Goal: Navigation & Orientation: Find specific page/section

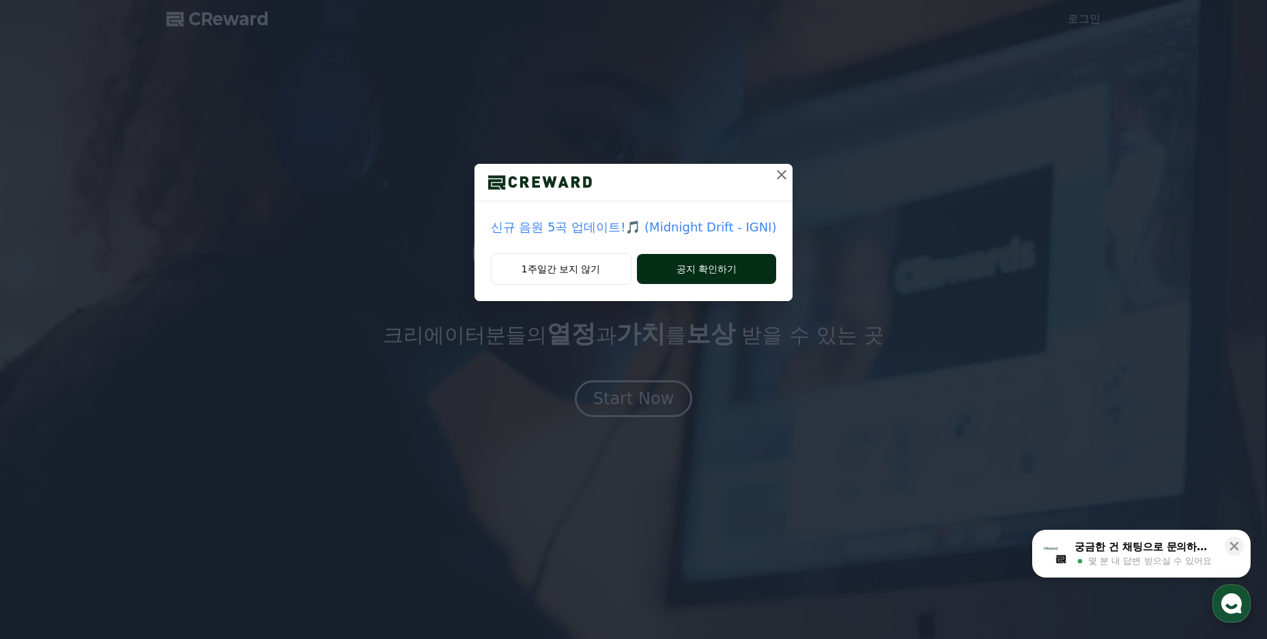
click at [683, 269] on button "공지 확인하기" at bounding box center [707, 269] width 140 height 30
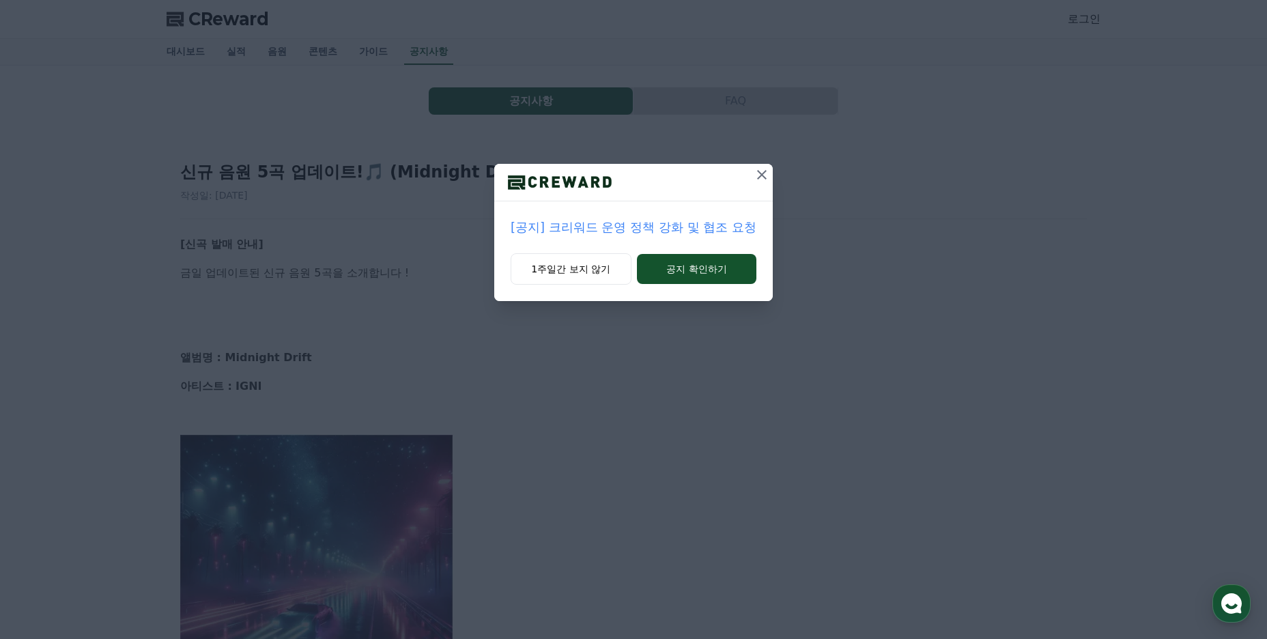
click at [753, 178] on button at bounding box center [762, 175] width 22 height 22
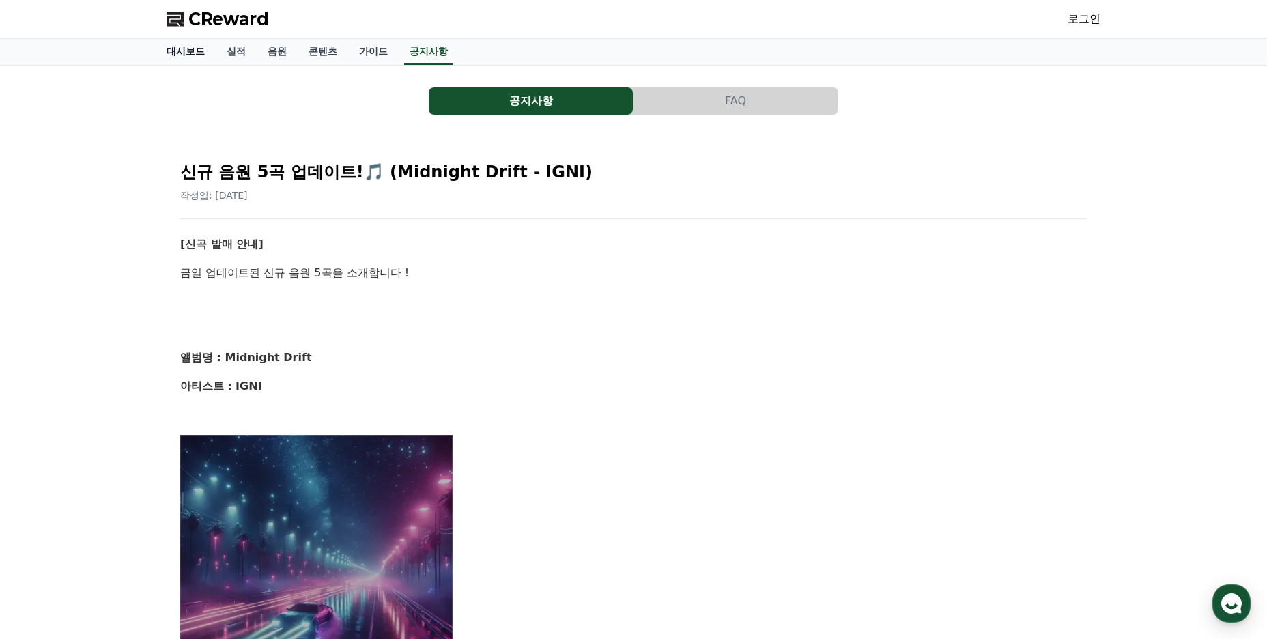
click at [200, 46] on link "대시보드" at bounding box center [186, 52] width 60 height 26
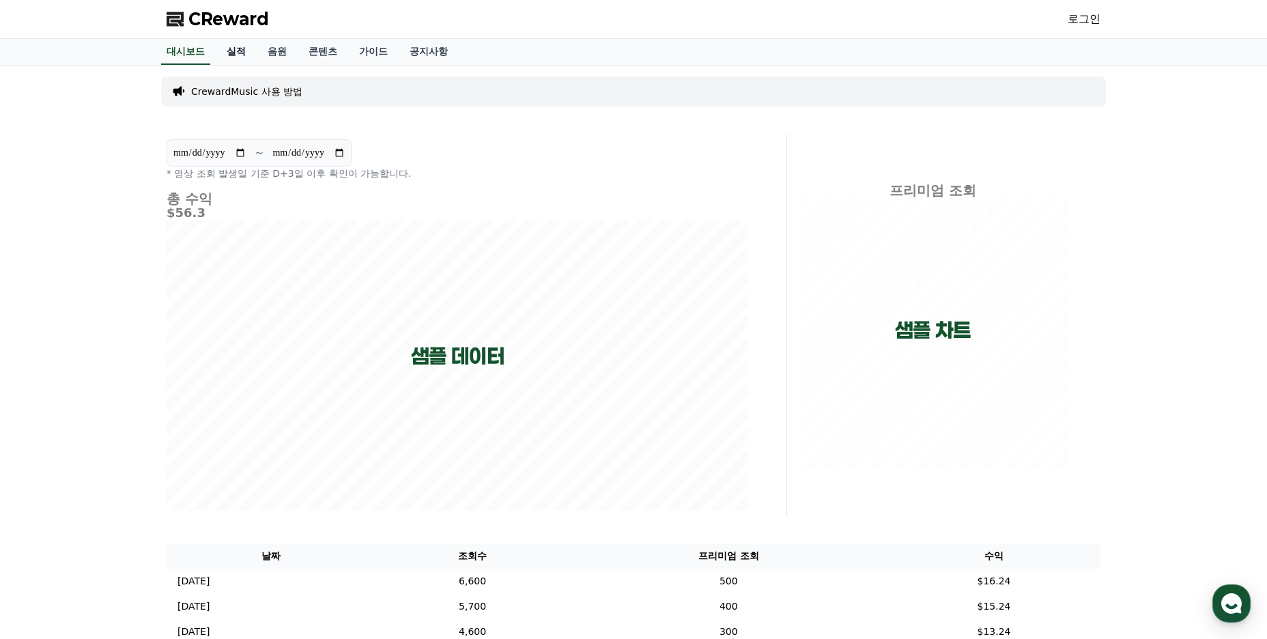
click at [229, 51] on link "실적" at bounding box center [236, 52] width 41 height 26
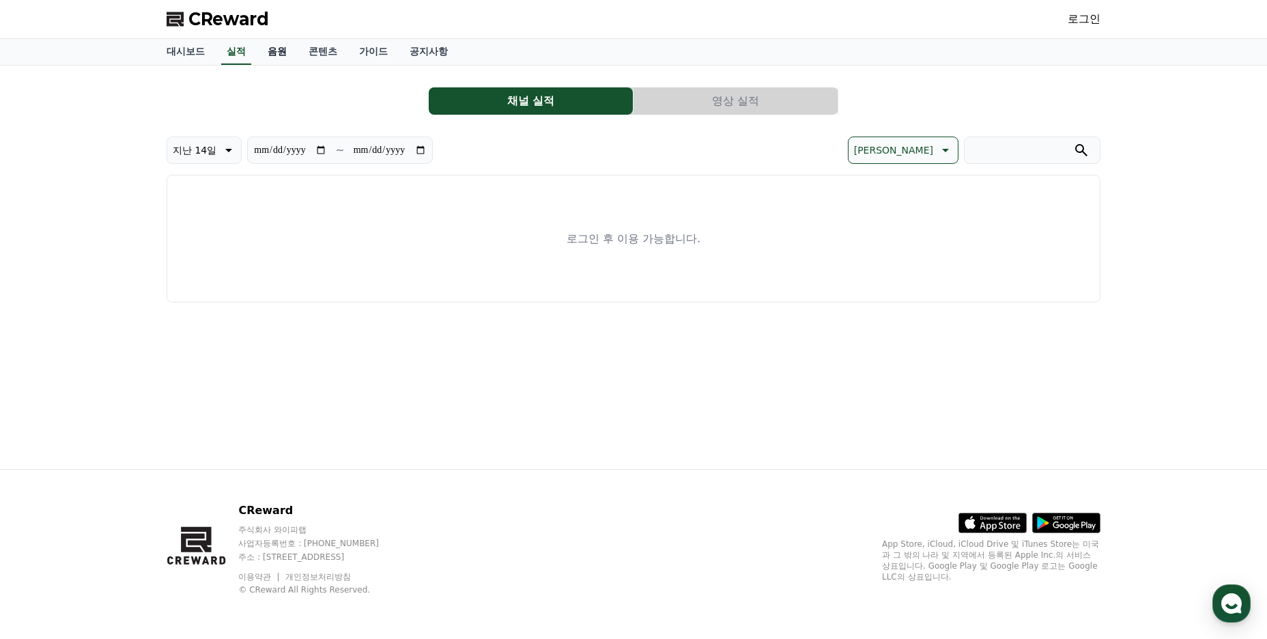
click at [288, 51] on link "음원" at bounding box center [277, 52] width 41 height 26
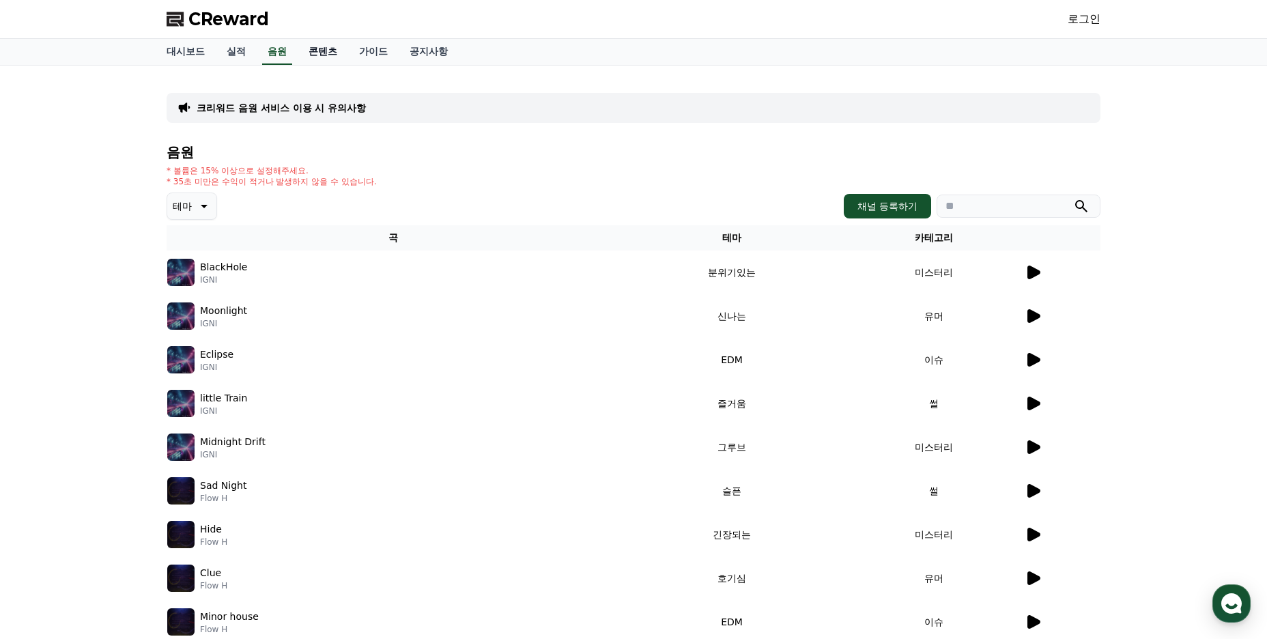
click at [315, 51] on link "콘텐츠" at bounding box center [323, 52] width 51 height 26
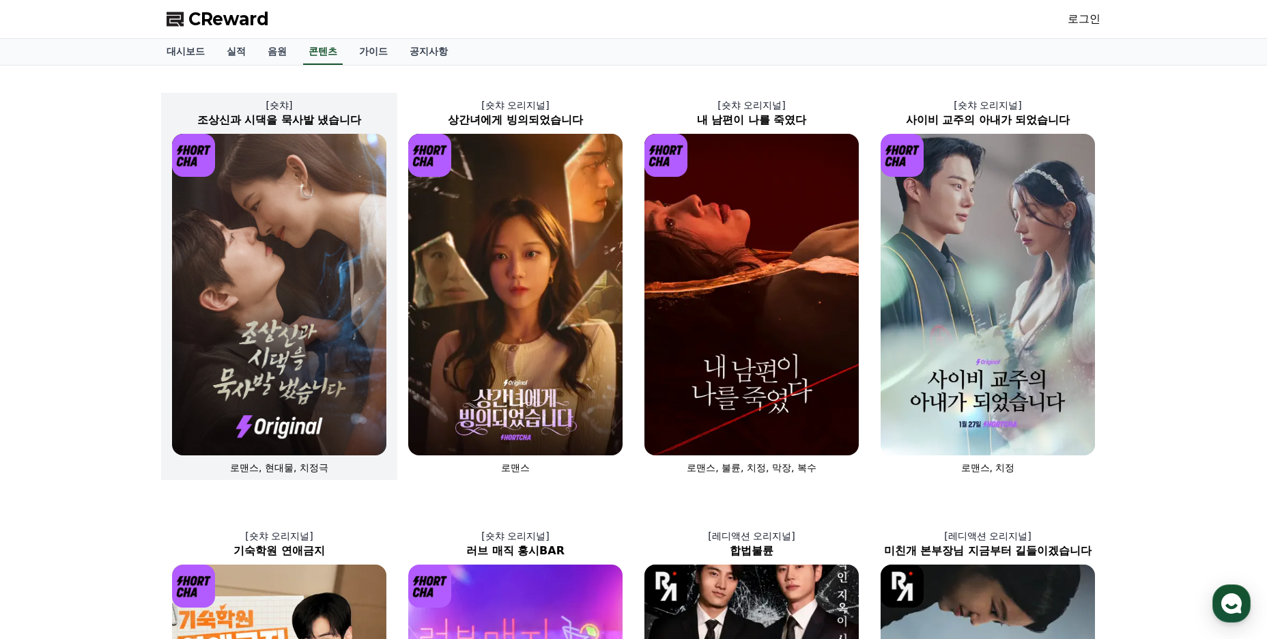
click at [378, 245] on img at bounding box center [279, 295] width 214 height 322
